Goal: Find specific page/section: Find specific page/section

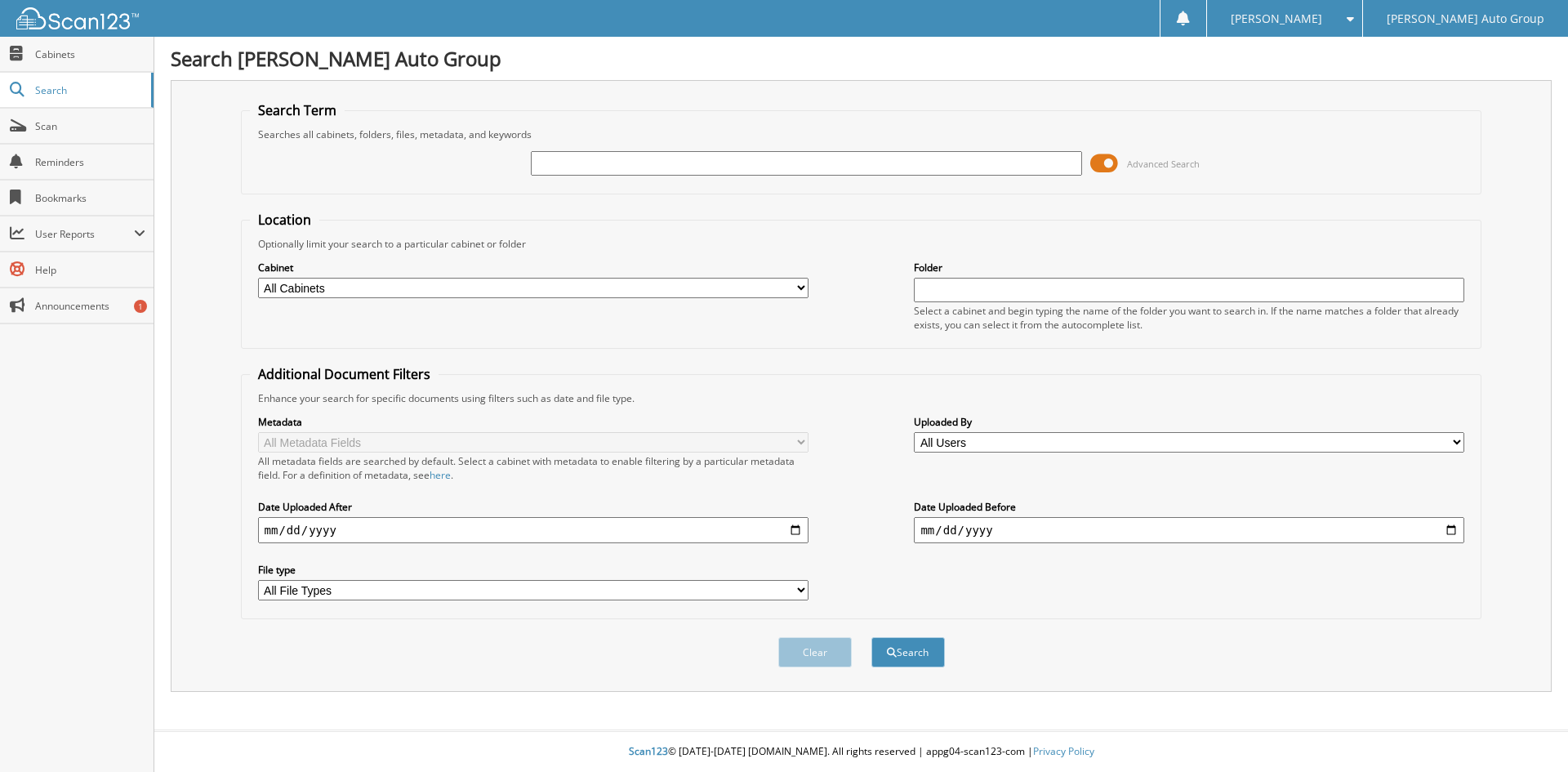
click at [649, 166] on input "text" at bounding box center [806, 163] width 551 height 24
type input "306071TG"
click at [907, 652] on button "Search" at bounding box center [908, 651] width 74 height 30
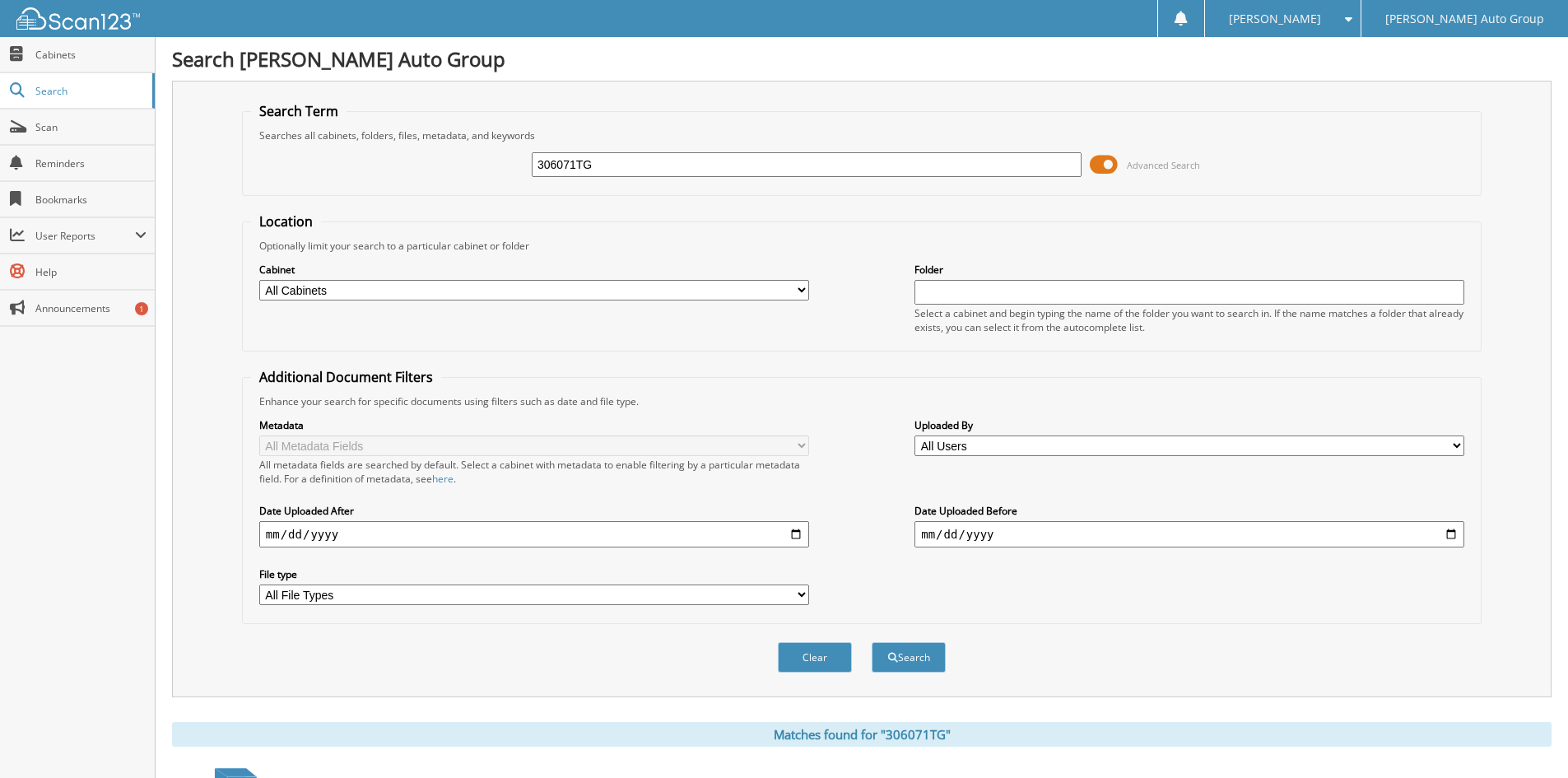
scroll to position [143, 0]
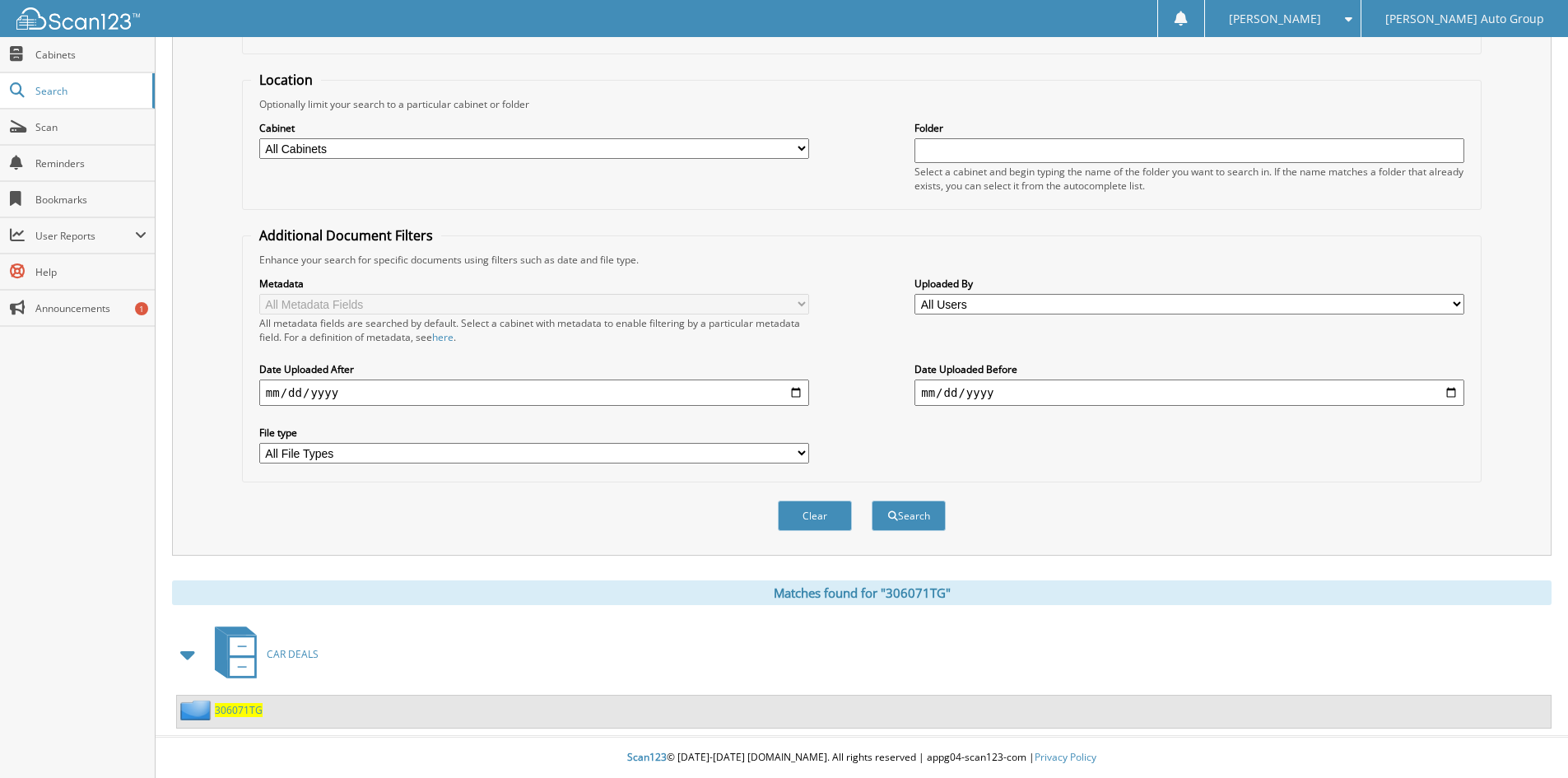
click at [236, 710] on span "306071TG" at bounding box center [238, 710] width 48 height 14
